Goal: Answer question/provide support

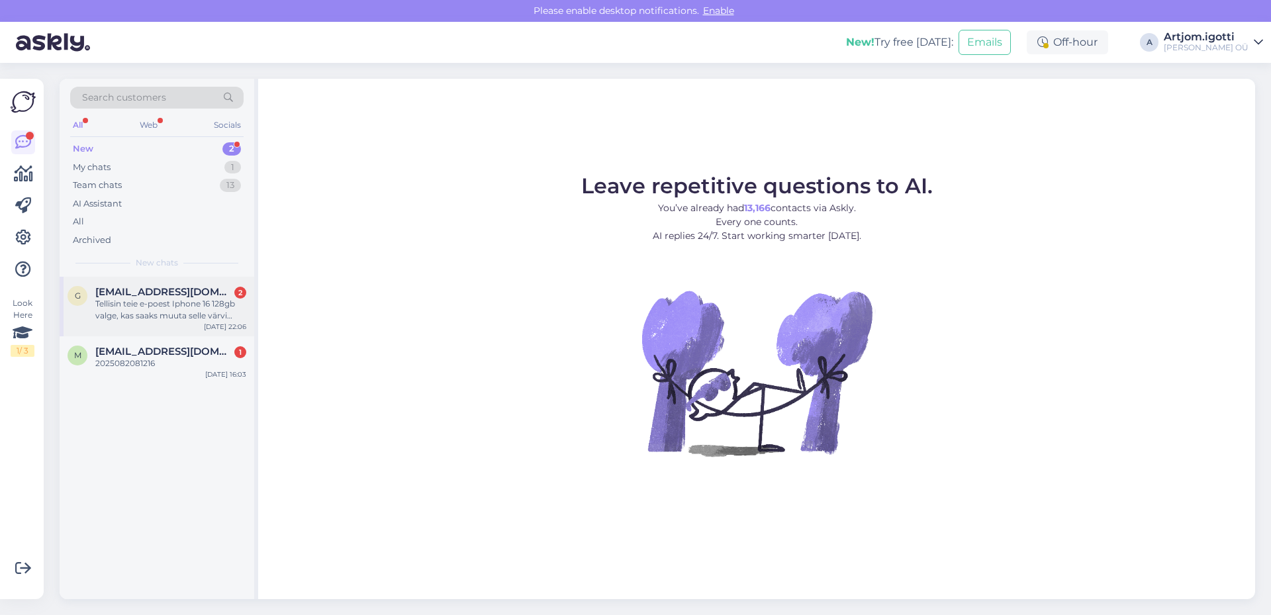
click at [207, 310] on div "Tellisin teie e-poest Iphone 16 128gb valge, kas saaks muuta selle värvi hoopis…" at bounding box center [170, 310] width 151 height 24
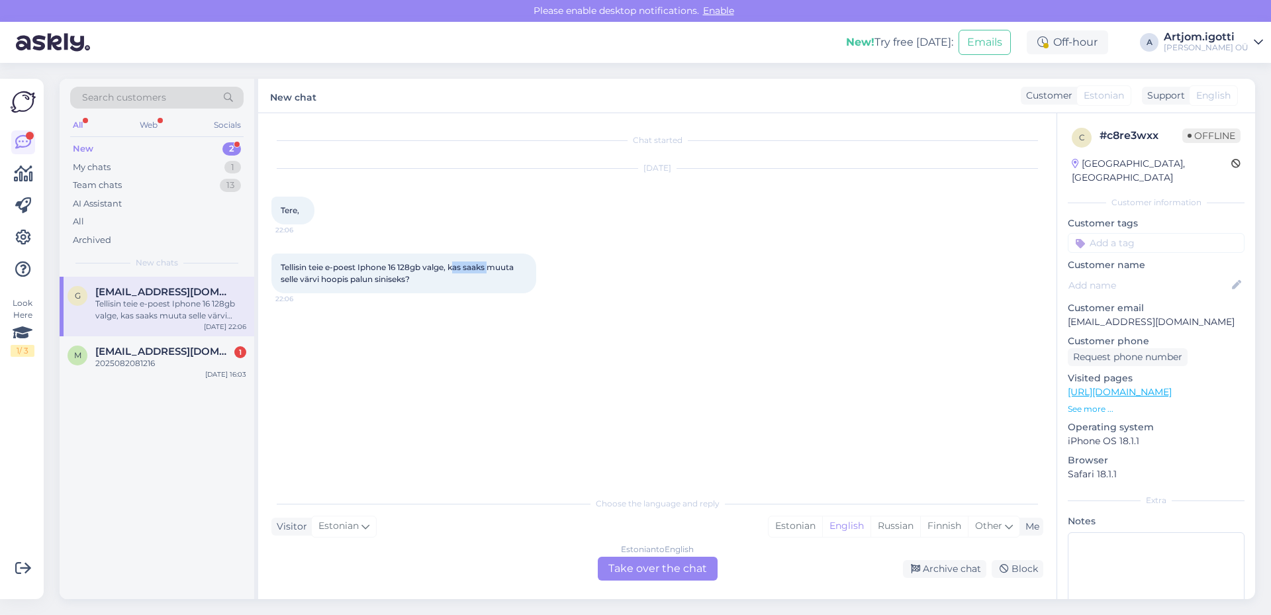
drag, startPoint x: 479, startPoint y: 268, endPoint x: 493, endPoint y: 268, distance: 13.3
click at [493, 268] on span "Tellisin teie e-poest Iphone 16 128gb valge, kas saaks muuta selle värvi hoopis…" at bounding box center [398, 273] width 235 height 22
click at [183, 381] on div "m [EMAIL_ADDRESS][DOMAIN_NAME] 1 2025082081216 [DATE] 16:03" at bounding box center [157, 360] width 195 height 48
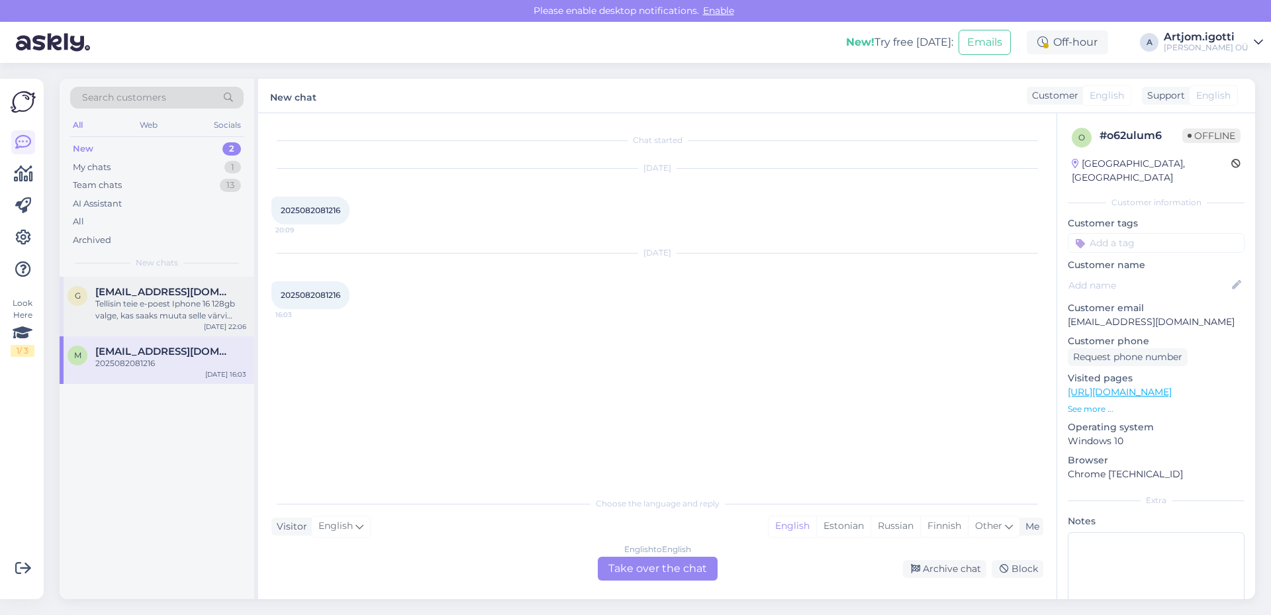
click at [171, 309] on div "Tellisin teie e-poest Iphone 16 128gb valge, kas saaks muuta selle värvi hoopis…" at bounding box center [170, 310] width 151 height 24
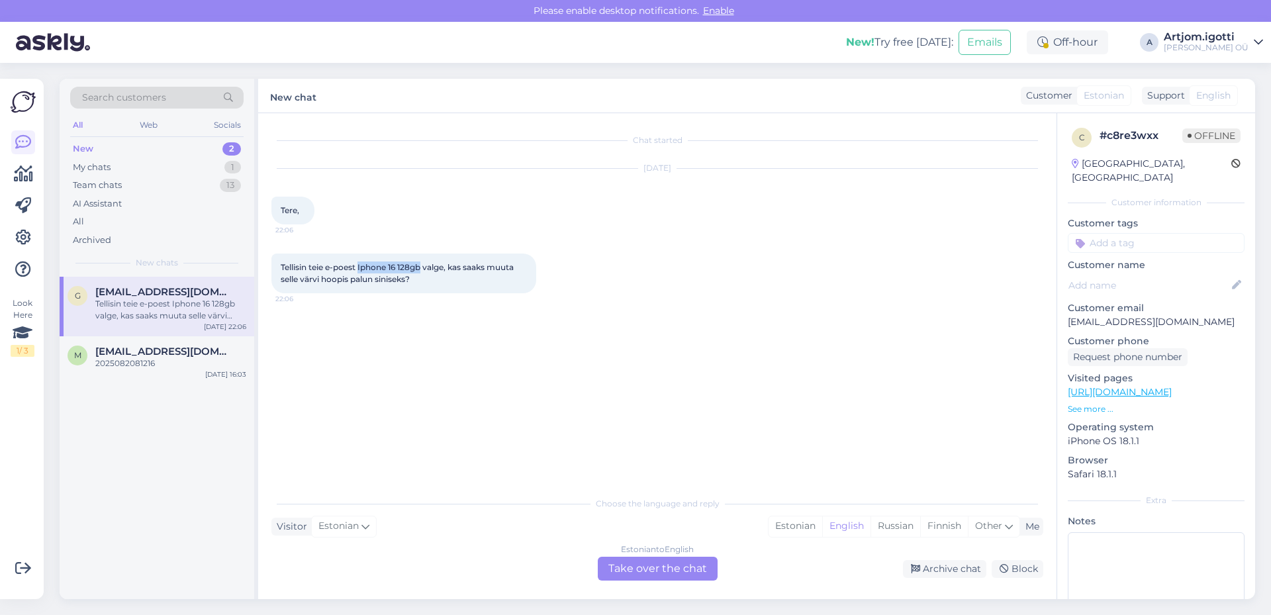
drag, startPoint x: 360, startPoint y: 268, endPoint x: 424, endPoint y: 269, distance: 63.6
click at [424, 269] on span "Tellisin teie e-poest Iphone 16 128gb valge, kas saaks muuta selle värvi hoopis…" at bounding box center [398, 273] width 235 height 22
copy span "Iphone 16 128gb"
click at [192, 355] on span "[EMAIL_ADDRESS][DOMAIN_NAME]" at bounding box center [164, 352] width 138 height 12
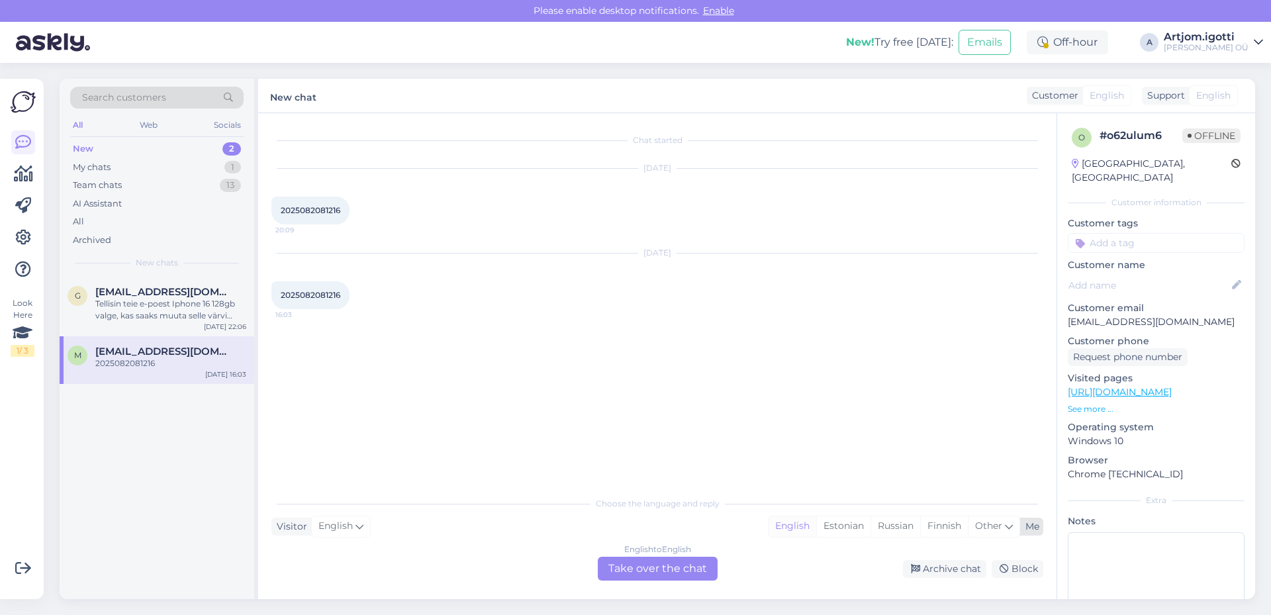
click at [782, 526] on div "English" at bounding box center [793, 527] width 48 height 20
click at [827, 521] on div "Russian" at bounding box center [896, 527] width 50 height 20
click at [827, 523] on div "Estonian" at bounding box center [844, 527] width 54 height 20
click at [672, 565] on div "English to Estonian Take over the chat" at bounding box center [658, 569] width 120 height 24
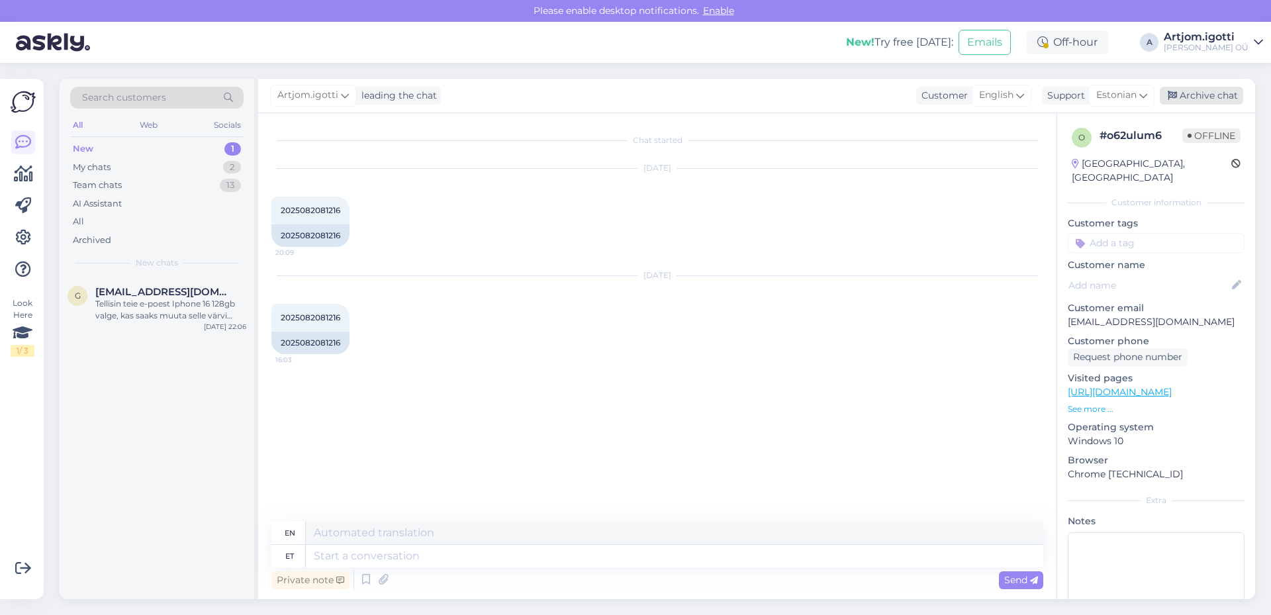
click at [827, 96] on icon at bounding box center [1172, 95] width 9 height 9
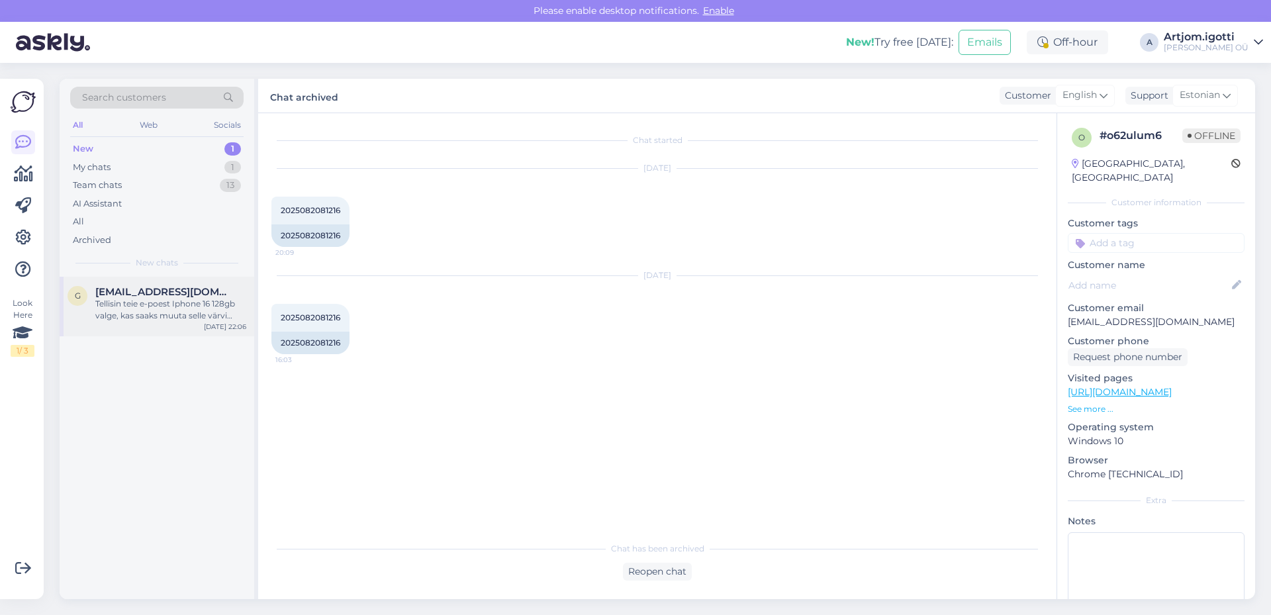
click at [167, 303] on div "Tellisin teie e-poest Iphone 16 128gb valge, kas saaks muuta selle värvi hoopis…" at bounding box center [170, 310] width 151 height 24
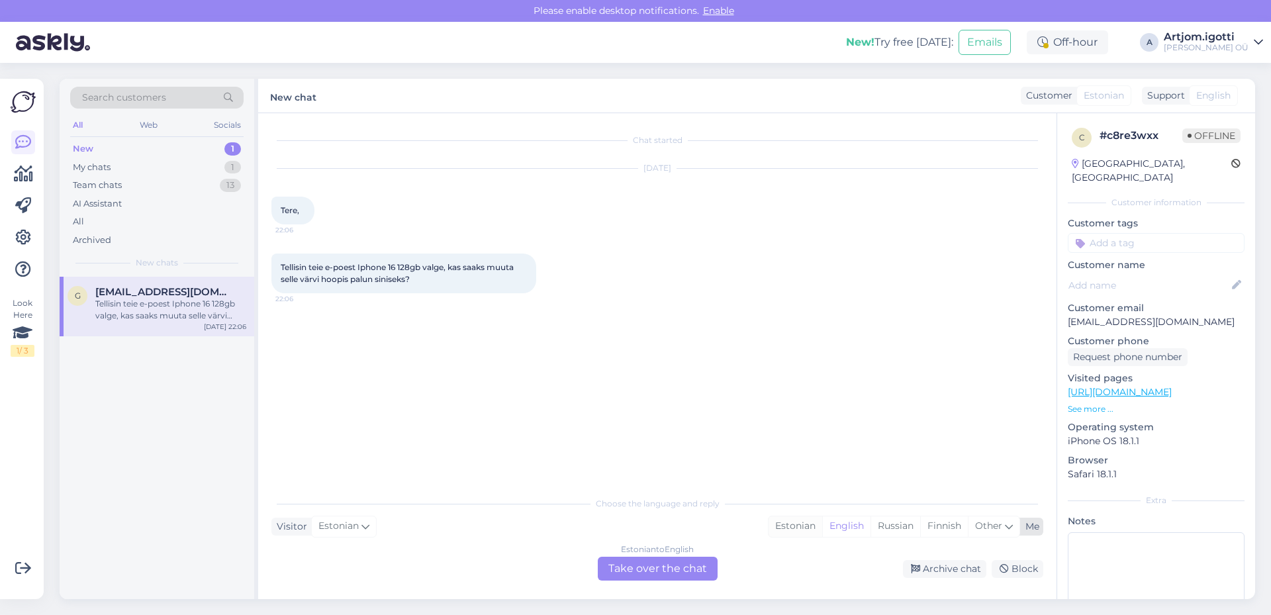
click at [798, 527] on div "Estonian" at bounding box center [796, 527] width 54 height 20
click at [650, 561] on div "Estonian to Estonian Take over the chat" at bounding box center [658, 569] width 120 height 24
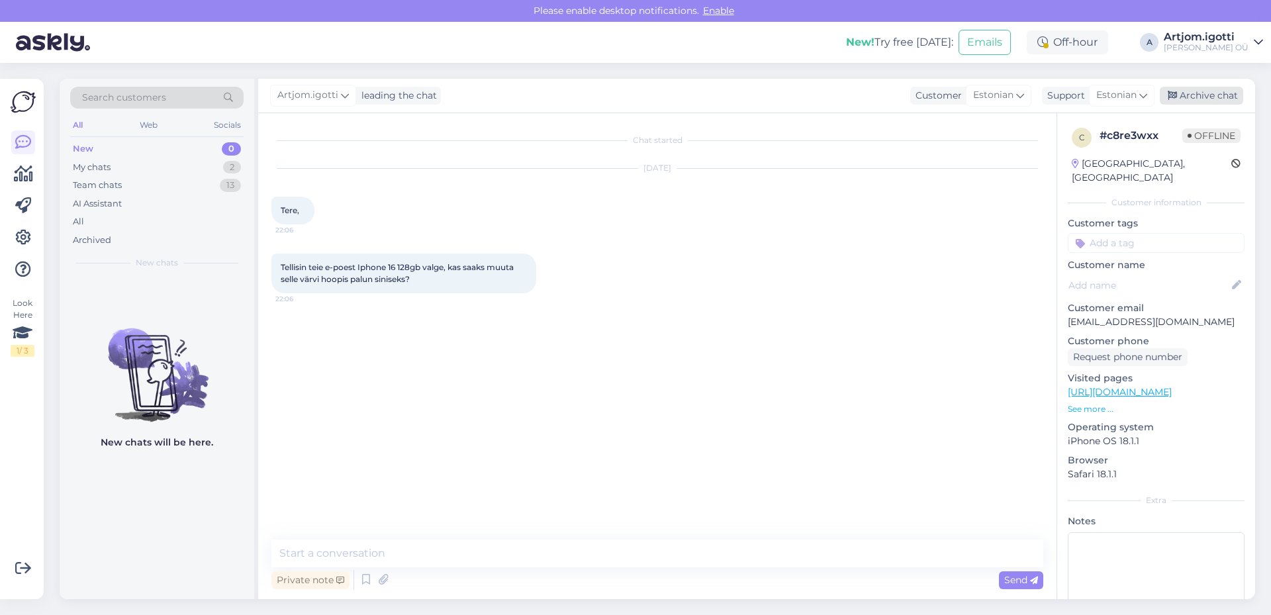
click at [827, 87] on div "Archive chat" at bounding box center [1201, 96] width 83 height 18
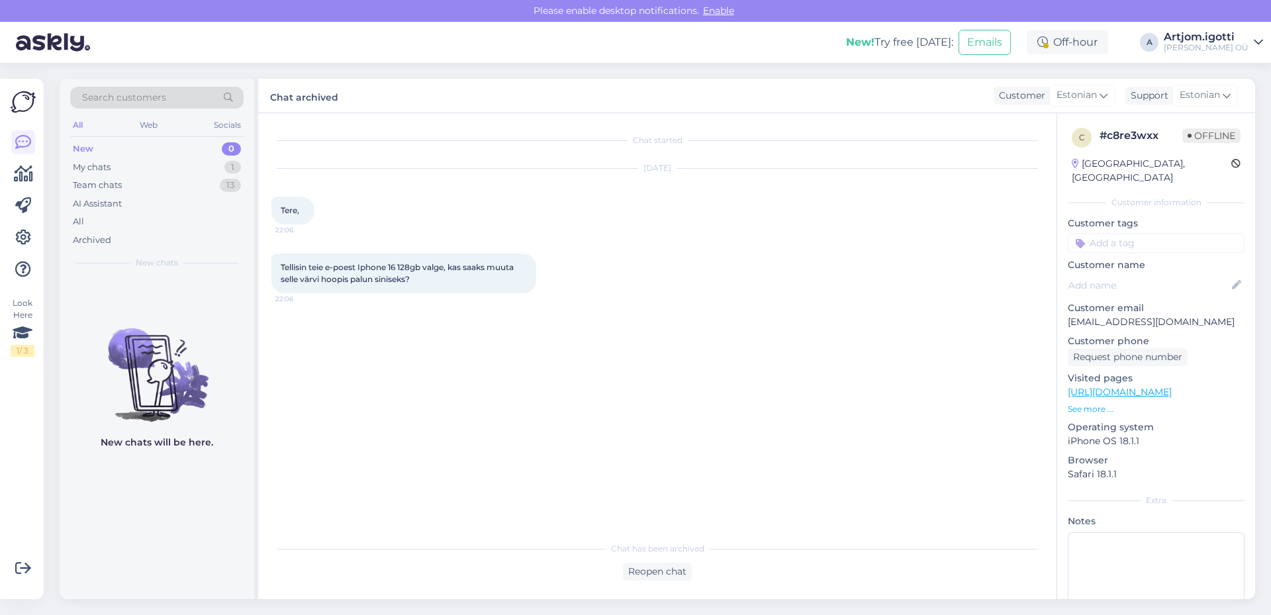
click at [157, 151] on div "New 0" at bounding box center [157, 149] width 174 height 19
drag, startPoint x: 466, startPoint y: 270, endPoint x: 499, endPoint y: 252, distance: 38.0
click at [465, 270] on span "Tellisin teie e-poest Iphone 16 128gb valge, kas saaks muuta selle värvi hoopis…" at bounding box center [398, 273] width 235 height 22
